Goal: Task Accomplishment & Management: Use online tool/utility

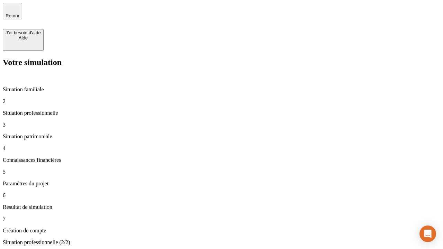
type input "30 000"
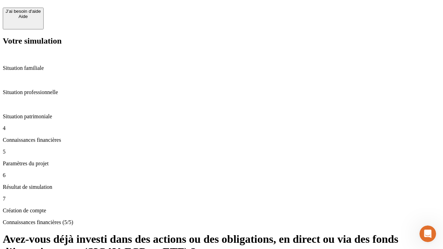
scroll to position [17, 0]
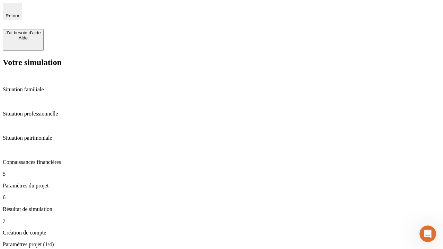
type input "25"
type input "64"
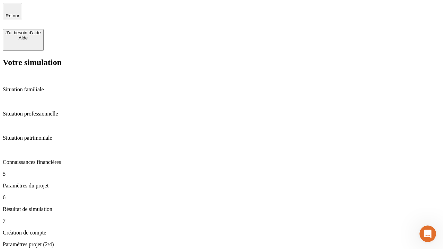
type input "1 000"
type input "640"
